Goal: Information Seeking & Learning: Learn about a topic

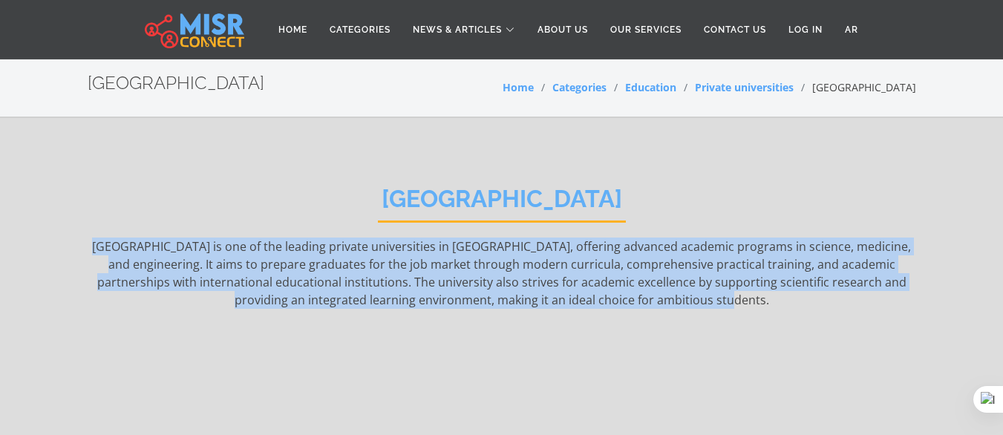
drag, startPoint x: 119, startPoint y: 244, endPoint x: 783, endPoint y: 305, distance: 666.8
click at [783, 305] on p "[GEOGRAPHIC_DATA] is one of the leading private universities in [GEOGRAPHIC_DAT…" at bounding box center [502, 336] width 829 height 196
copy p "[GEOGRAPHIC_DATA] is one of the leading private universities in [GEOGRAPHIC_DAT…"
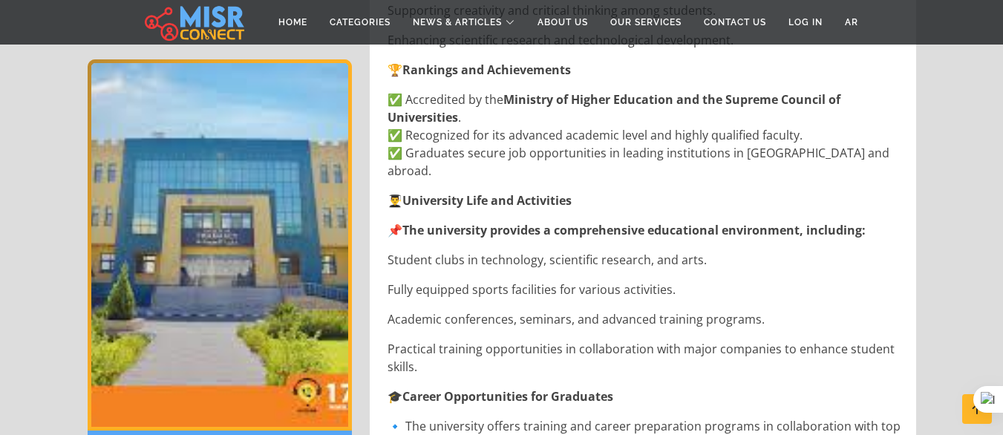
scroll to position [1634, 0]
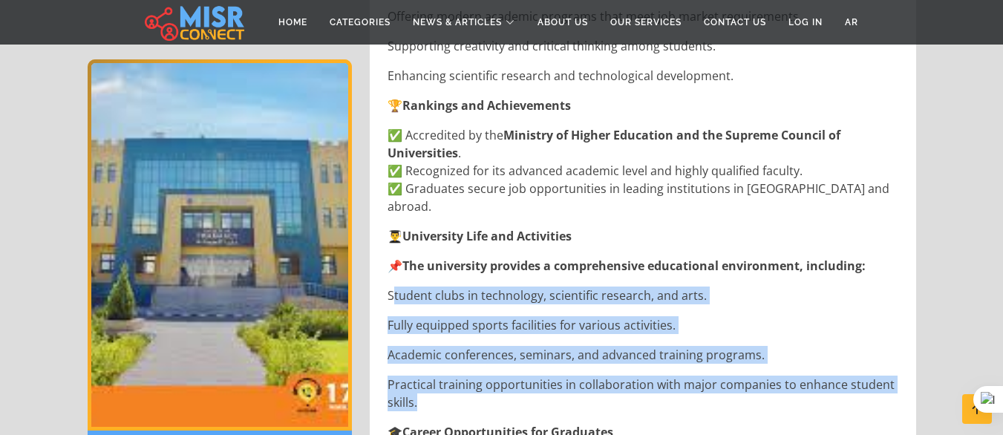
drag, startPoint x: 392, startPoint y: 241, endPoint x: 443, endPoint y: 351, distance: 121.3
click at [477, 316] on p "Fully equipped sports facilities for various activities." at bounding box center [645, 325] width 514 height 18
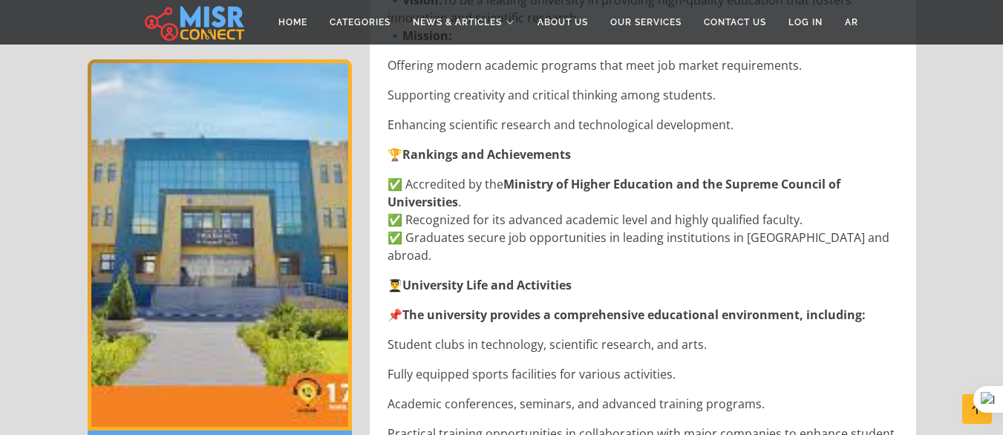
scroll to position [1560, 0]
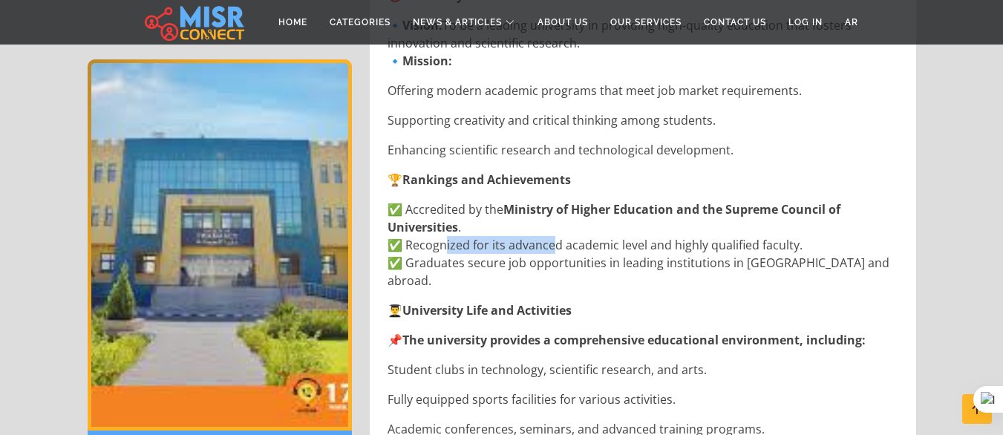
drag, startPoint x: 452, startPoint y: 212, endPoint x: 697, endPoint y: 208, distance: 245.1
click at [667, 211] on p "✅ Accredited by the Ministry of Higher Education and the Supreme Council of Uni…" at bounding box center [645, 245] width 514 height 89
click at [651, 201] on strong "Ministry of Higher Education and the Supreme Council of Universities" at bounding box center [614, 218] width 453 height 34
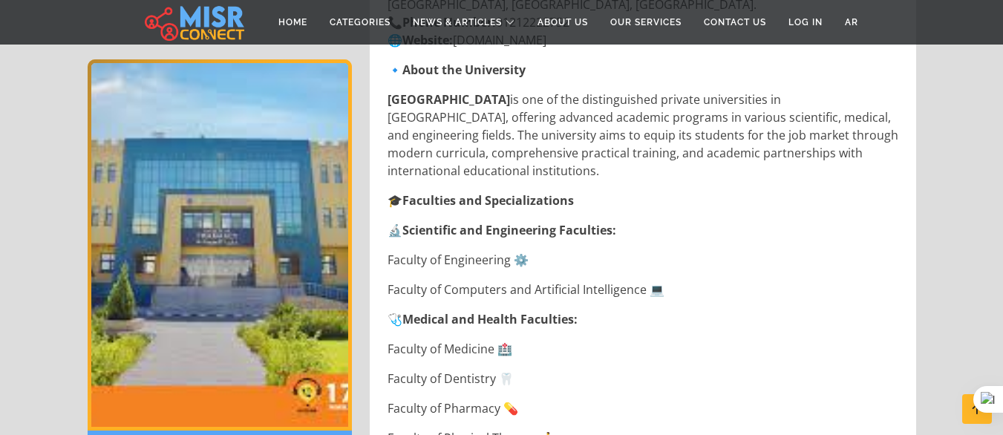
scroll to position [668, 0]
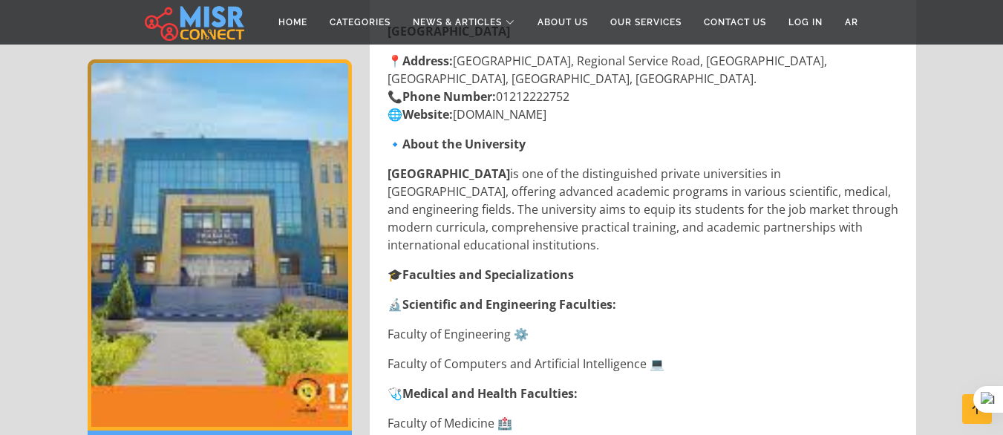
click at [530, 166] on p "[GEOGRAPHIC_DATA] is one of the distinguished private universities in [GEOGRAPH…" at bounding box center [645, 209] width 514 height 89
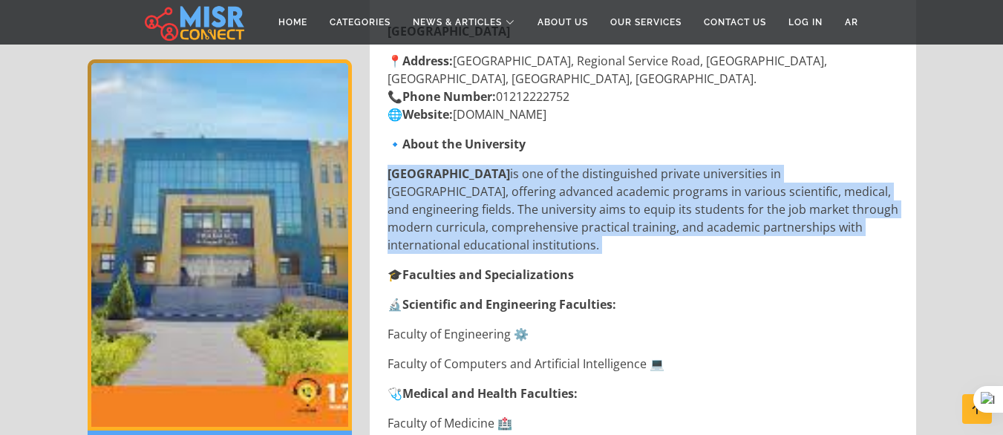
click at [530, 166] on p "[GEOGRAPHIC_DATA] is one of the distinguished private universities in [GEOGRAPH…" at bounding box center [645, 209] width 514 height 89
click at [432, 166] on strong "[GEOGRAPHIC_DATA]" at bounding box center [449, 174] width 123 height 16
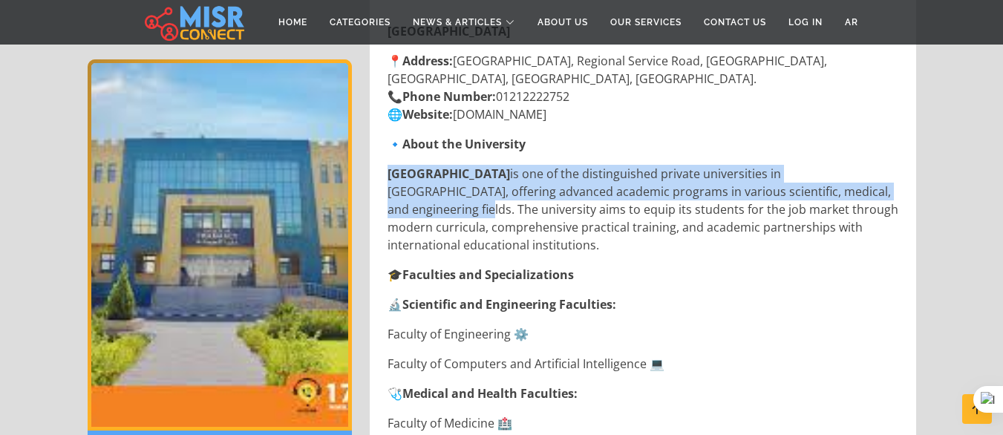
drag, startPoint x: 388, startPoint y: 154, endPoint x: 847, endPoint y: 181, distance: 459.0
click at [847, 181] on p "[GEOGRAPHIC_DATA] is one of the distinguished private universities in [GEOGRAPH…" at bounding box center [645, 209] width 514 height 89
drag, startPoint x: 846, startPoint y: 181, endPoint x: 534, endPoint y: 160, distance: 312.7
click at [534, 165] on p "[GEOGRAPHIC_DATA] is one of the distinguished private universities in [GEOGRAPH…" at bounding box center [645, 209] width 514 height 89
copy p "[GEOGRAPHIC_DATA] is one of the distinguished private universities in [GEOGRAPH…"
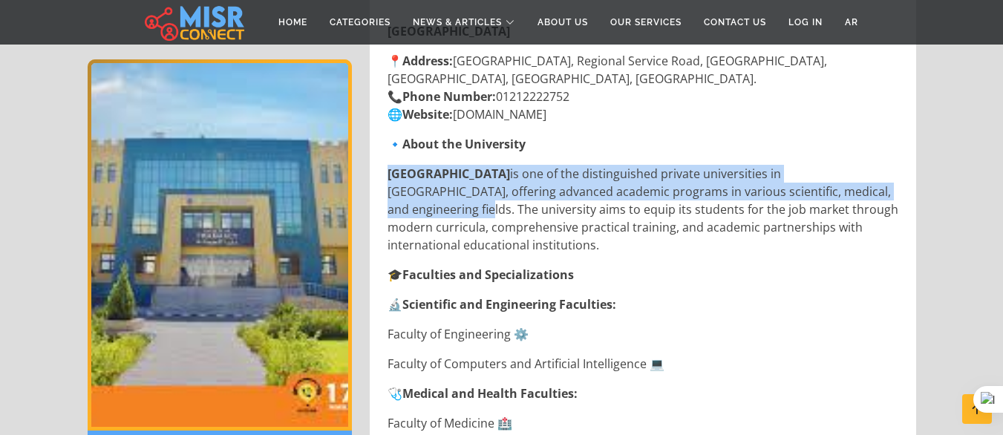
click at [443, 176] on p "[GEOGRAPHIC_DATA] is one of the distinguished private universities in [GEOGRAPH…" at bounding box center [645, 209] width 514 height 89
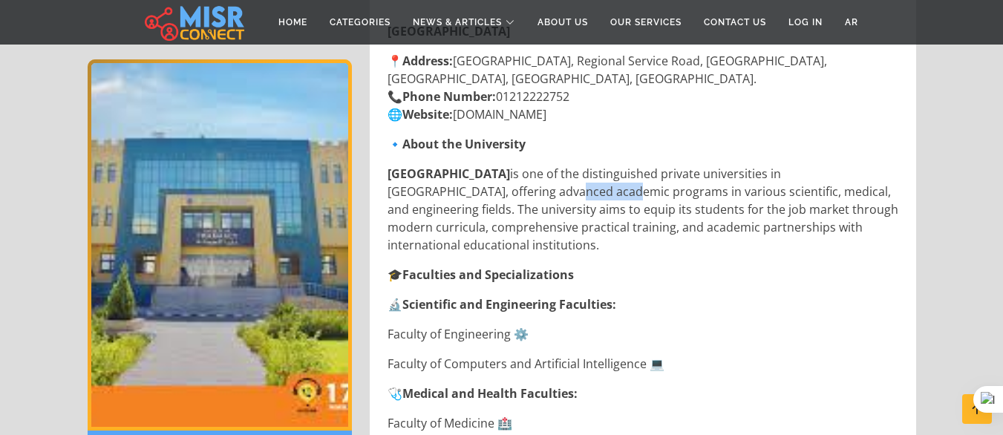
click at [443, 176] on p "[GEOGRAPHIC_DATA] is one of the distinguished private universities in [GEOGRAPH…" at bounding box center [645, 209] width 514 height 89
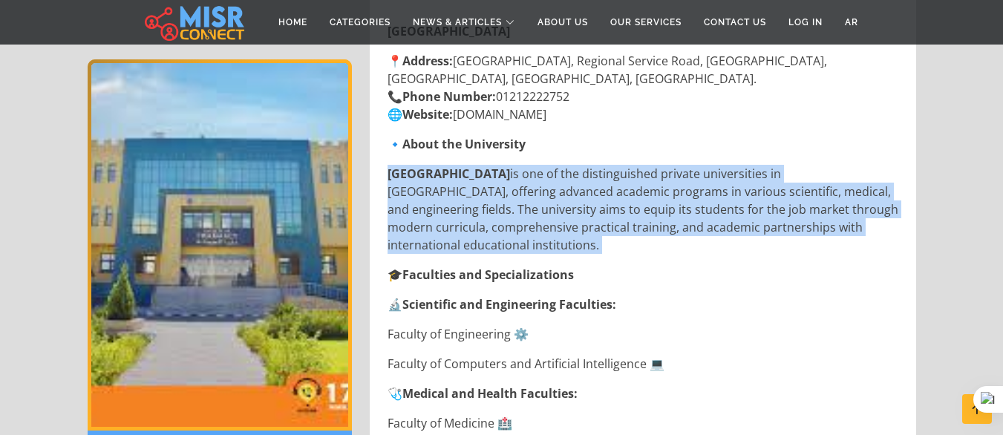
click at [443, 176] on p "[GEOGRAPHIC_DATA] is one of the distinguished private universities in [GEOGRAPH…" at bounding box center [645, 209] width 514 height 89
